Goal: Transaction & Acquisition: Purchase product/service

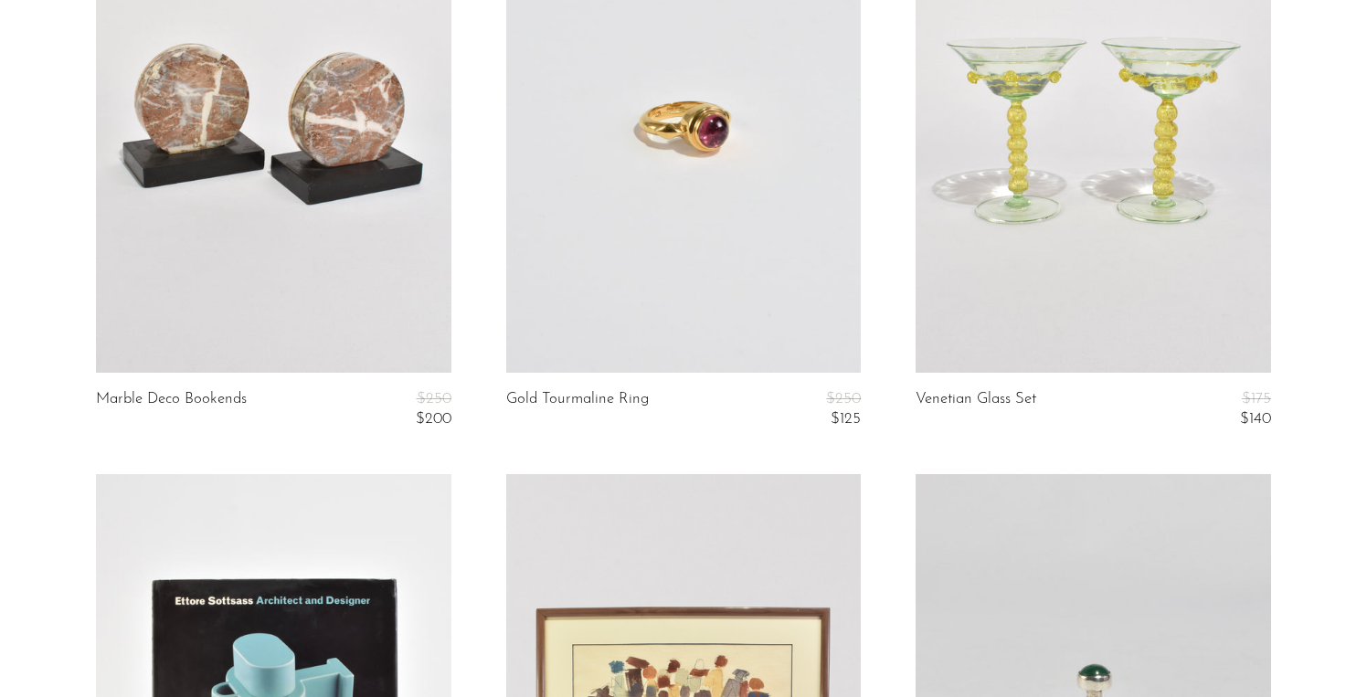
scroll to position [294, 0]
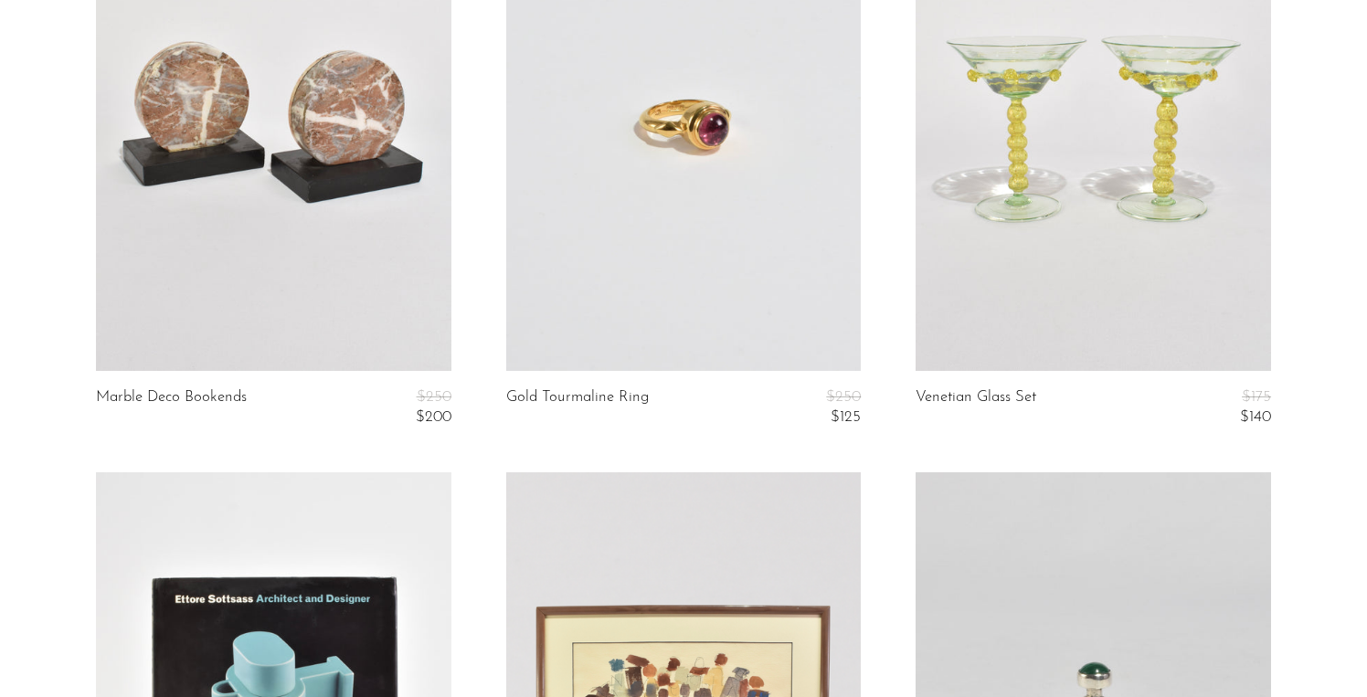
click at [1084, 313] on link at bounding box center [1093, 122] width 355 height 497
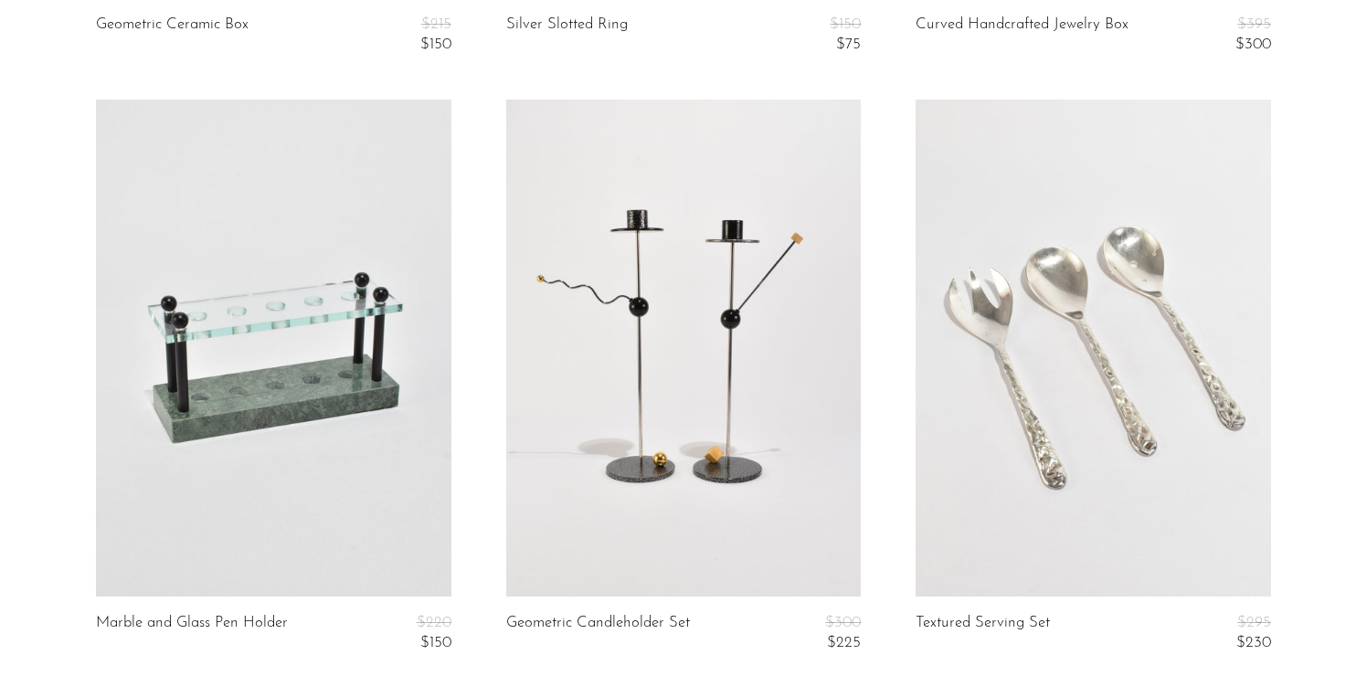
scroll to position [3066, 0]
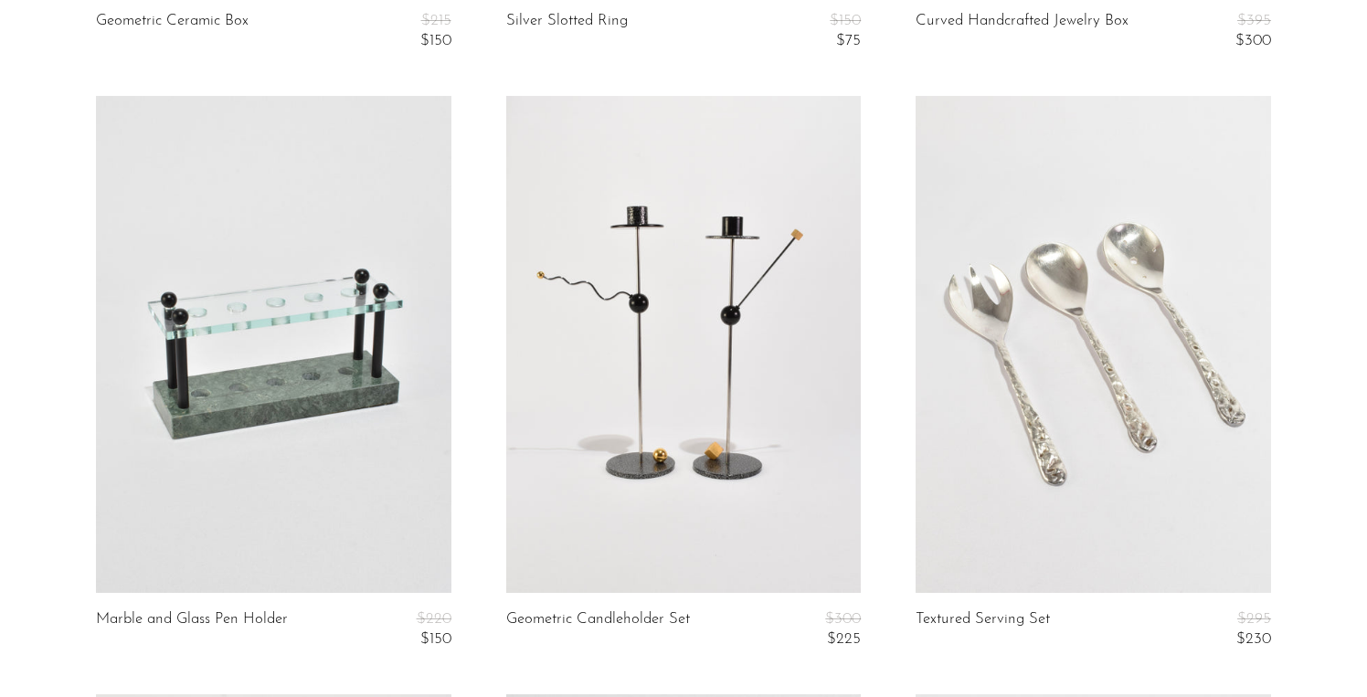
click at [1069, 373] on link at bounding box center [1093, 344] width 355 height 497
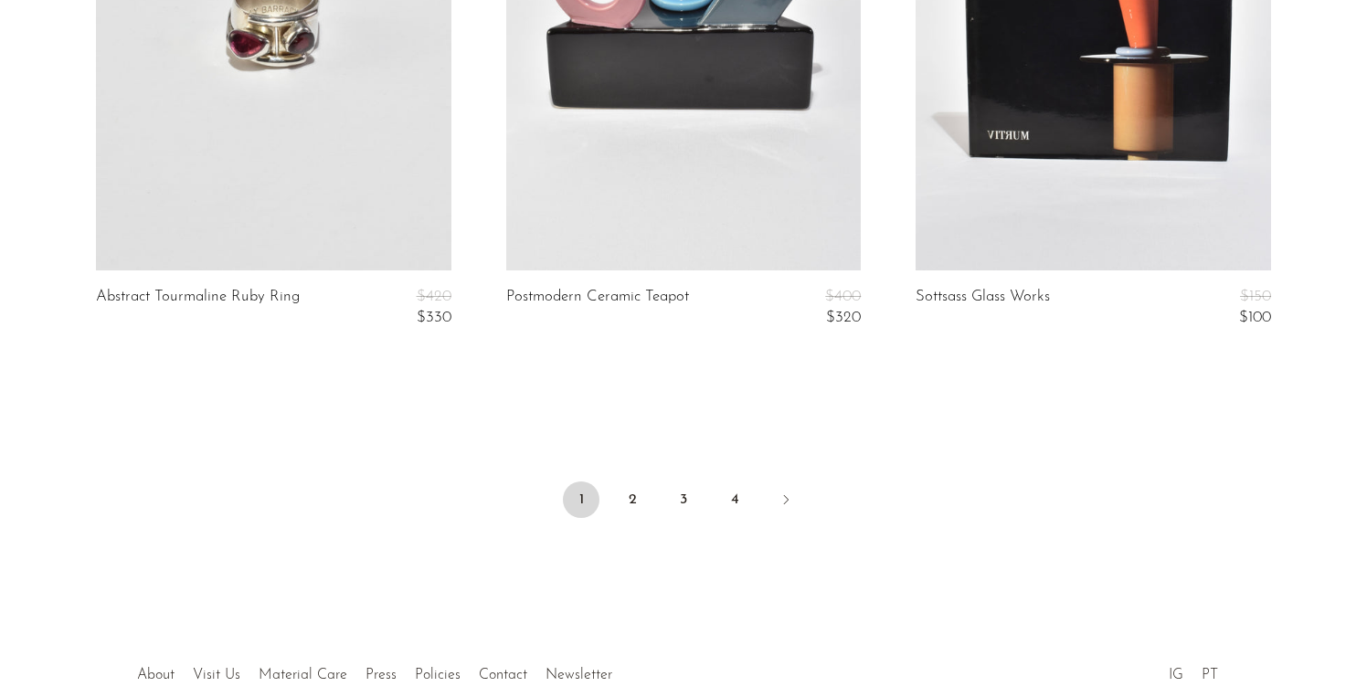
scroll to position [6981, 0]
click at [635, 499] on link "2" at bounding box center [632, 499] width 37 height 37
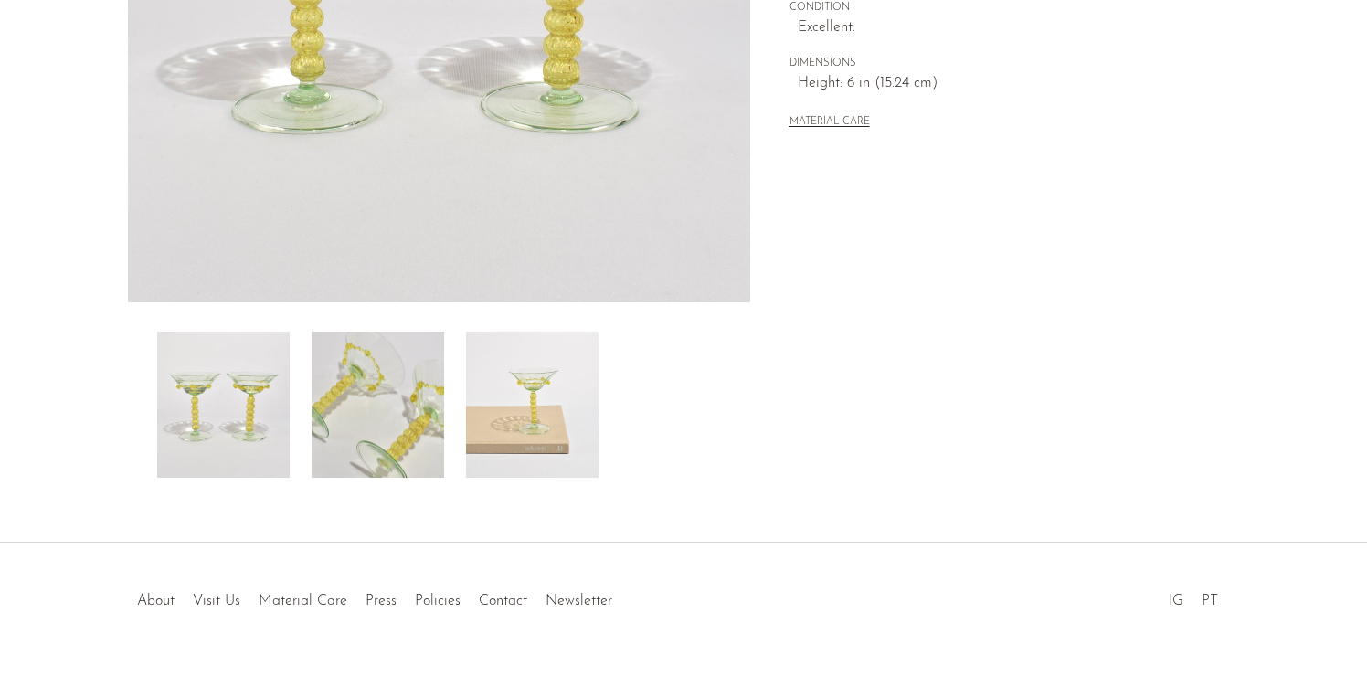
scroll to position [493, 0]
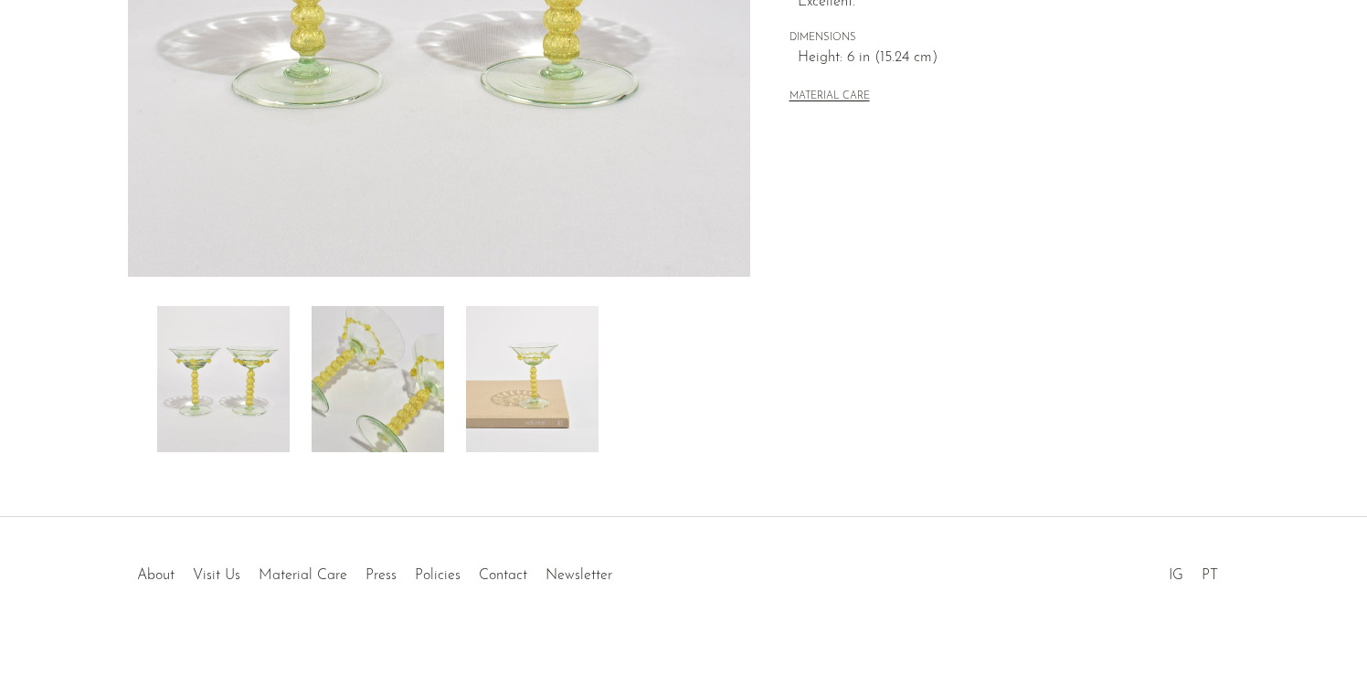
click at [425, 327] on img at bounding box center [378, 379] width 132 height 146
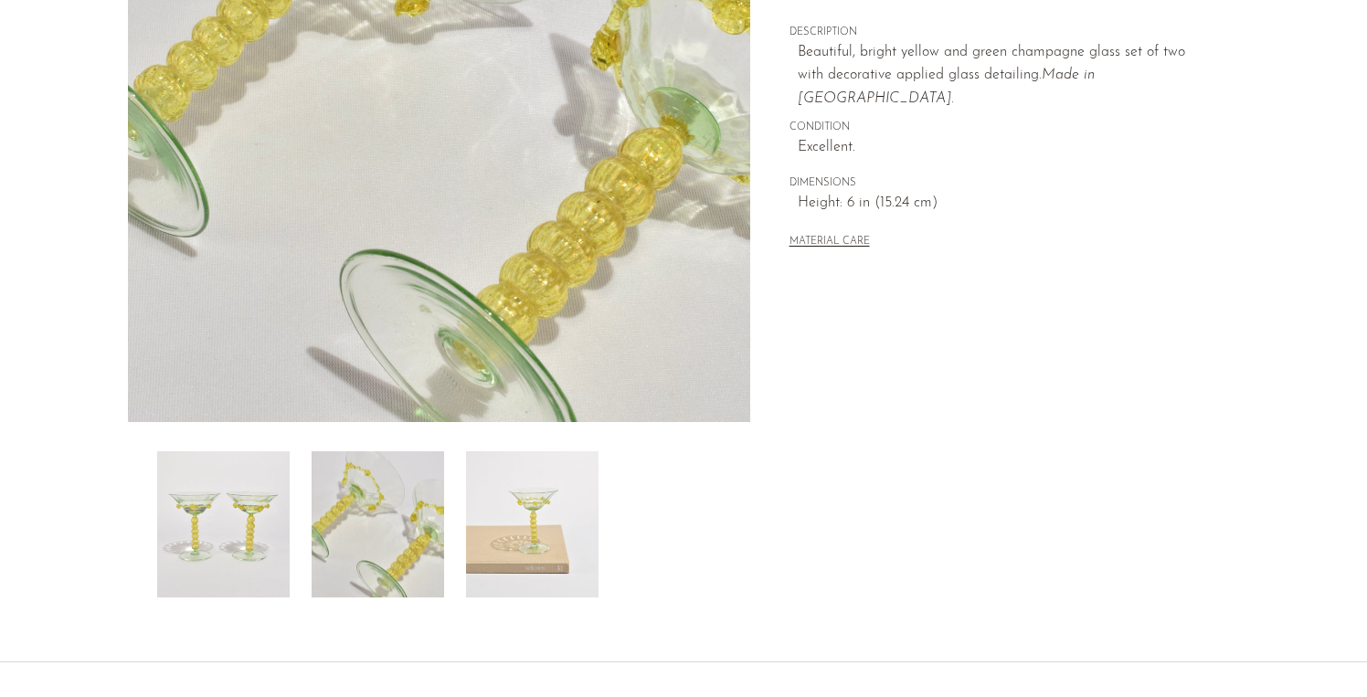
scroll to position [224, 0]
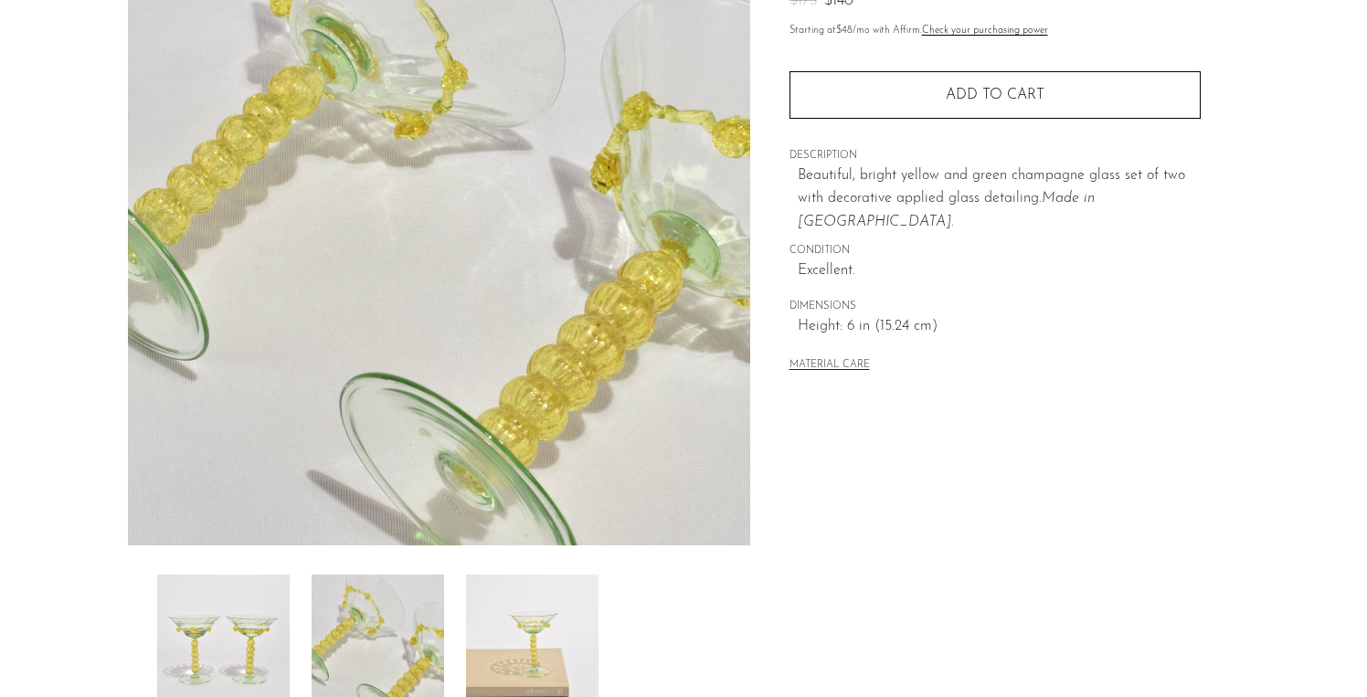
click at [545, 626] on img at bounding box center [532, 648] width 132 height 146
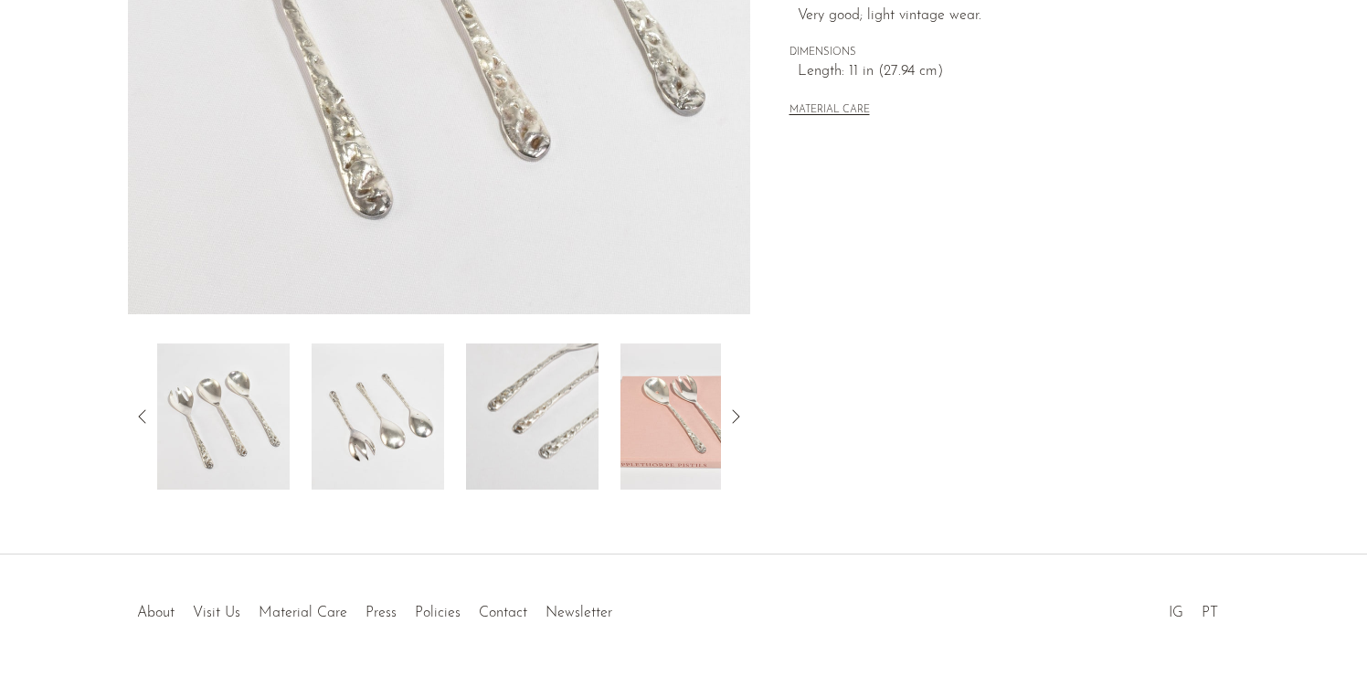
scroll to position [493, 0]
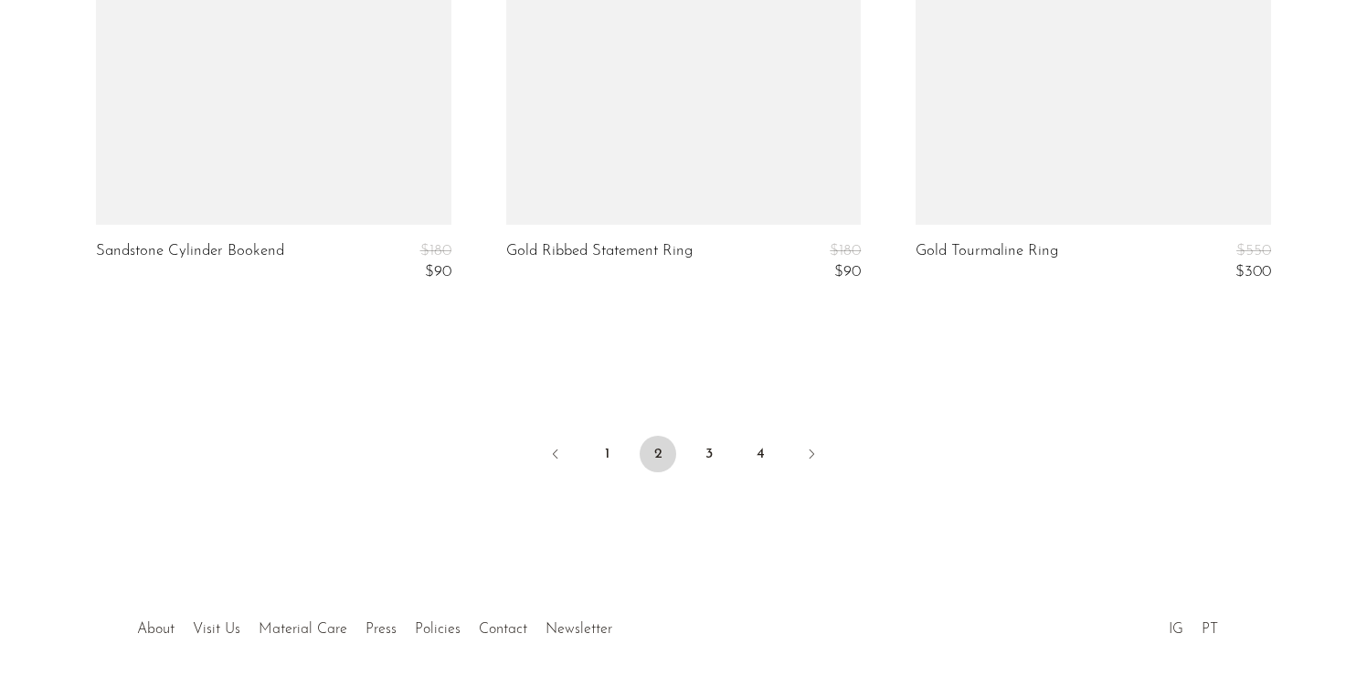
scroll to position [7081, 0]
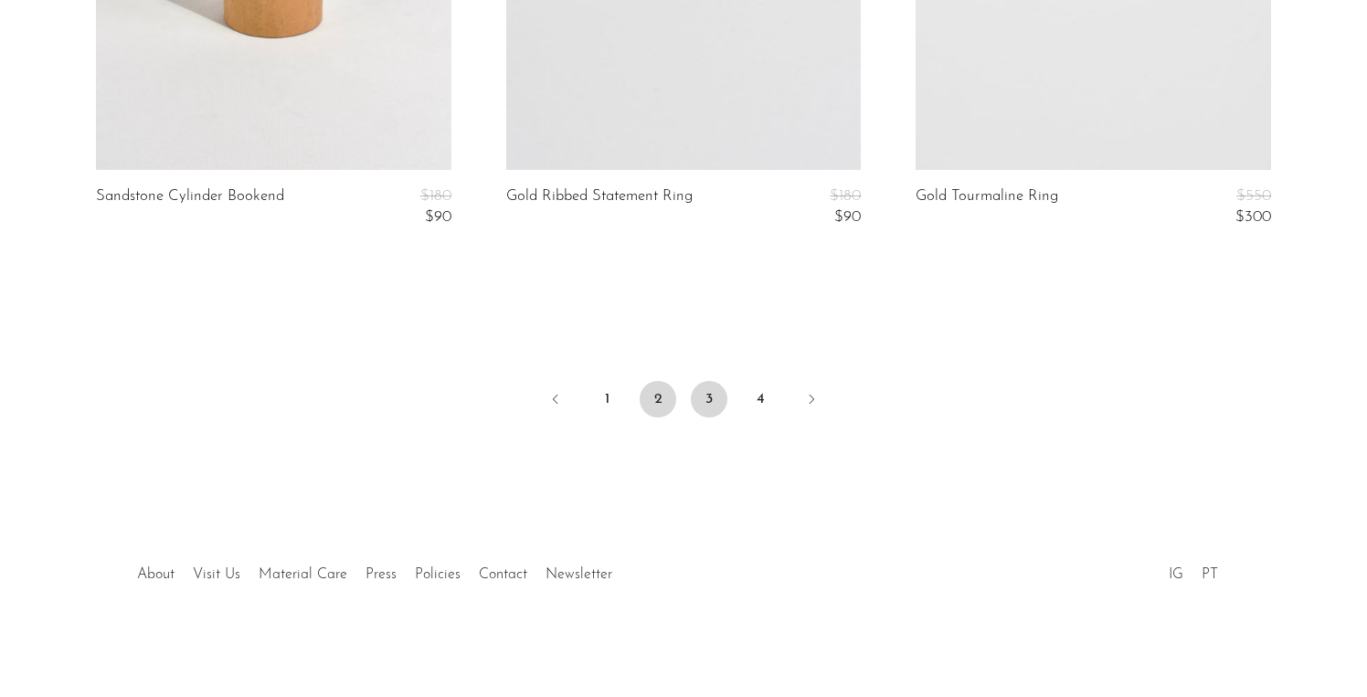
click at [700, 403] on link "3" at bounding box center [709, 399] width 37 height 37
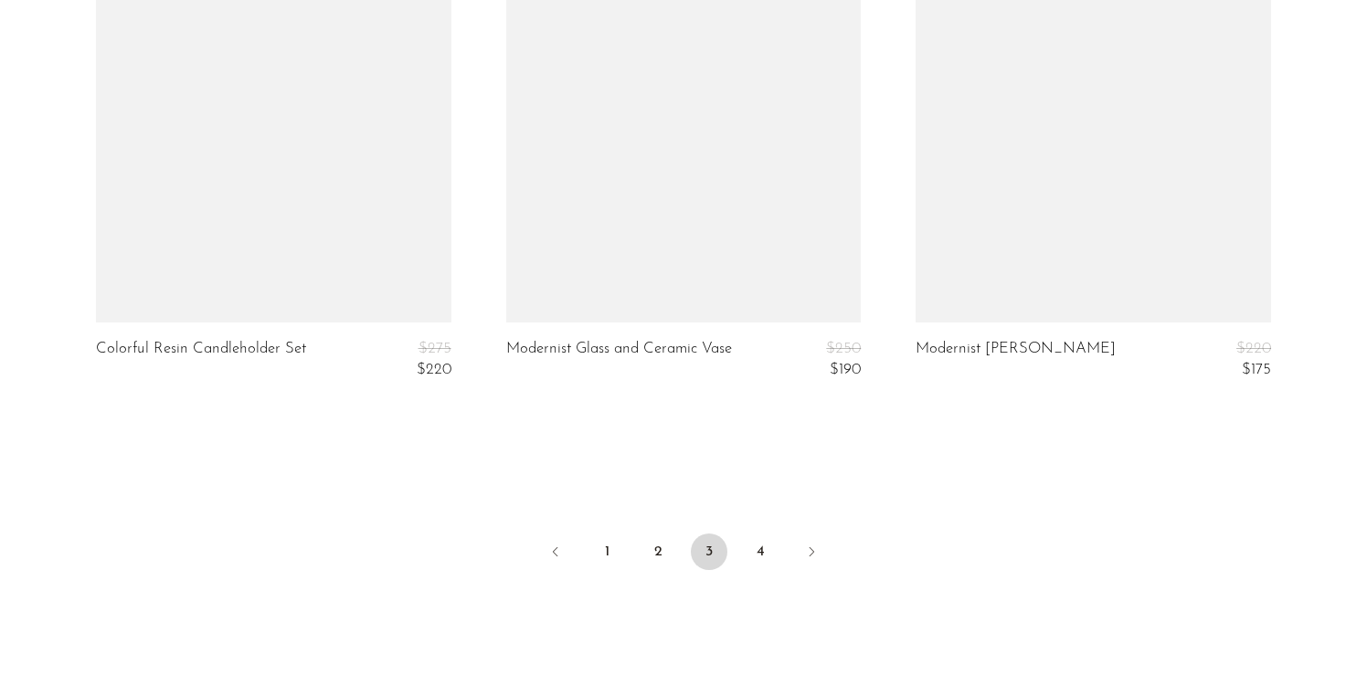
scroll to position [7081, 0]
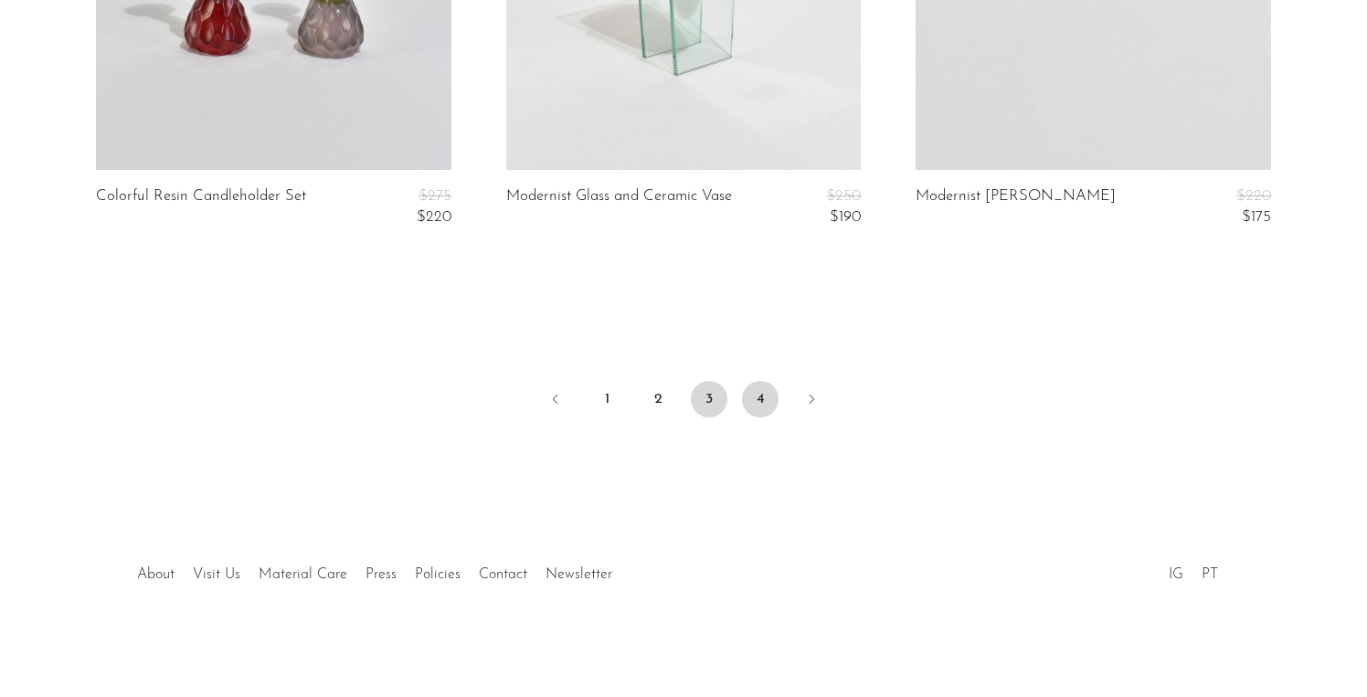
click at [758, 395] on link "4" at bounding box center [760, 399] width 37 height 37
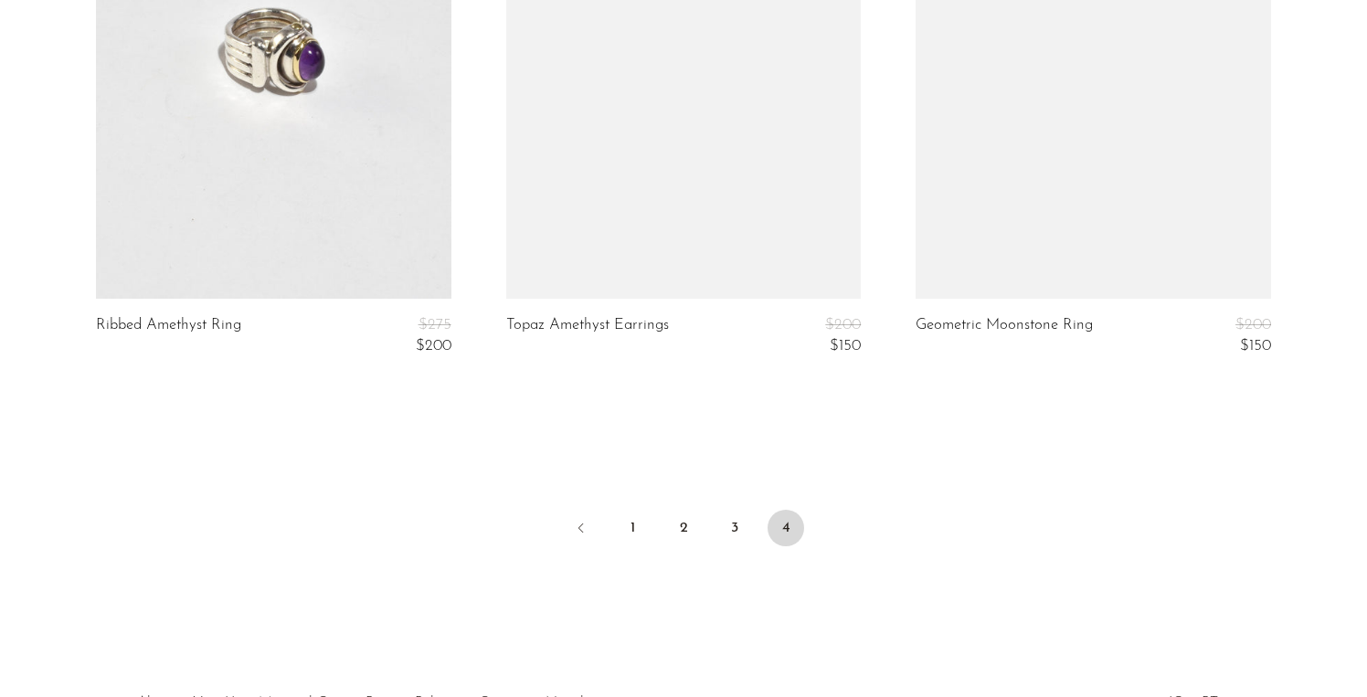
scroll to position [4483, 0]
